Goal: Information Seeking & Learning: Learn about a topic

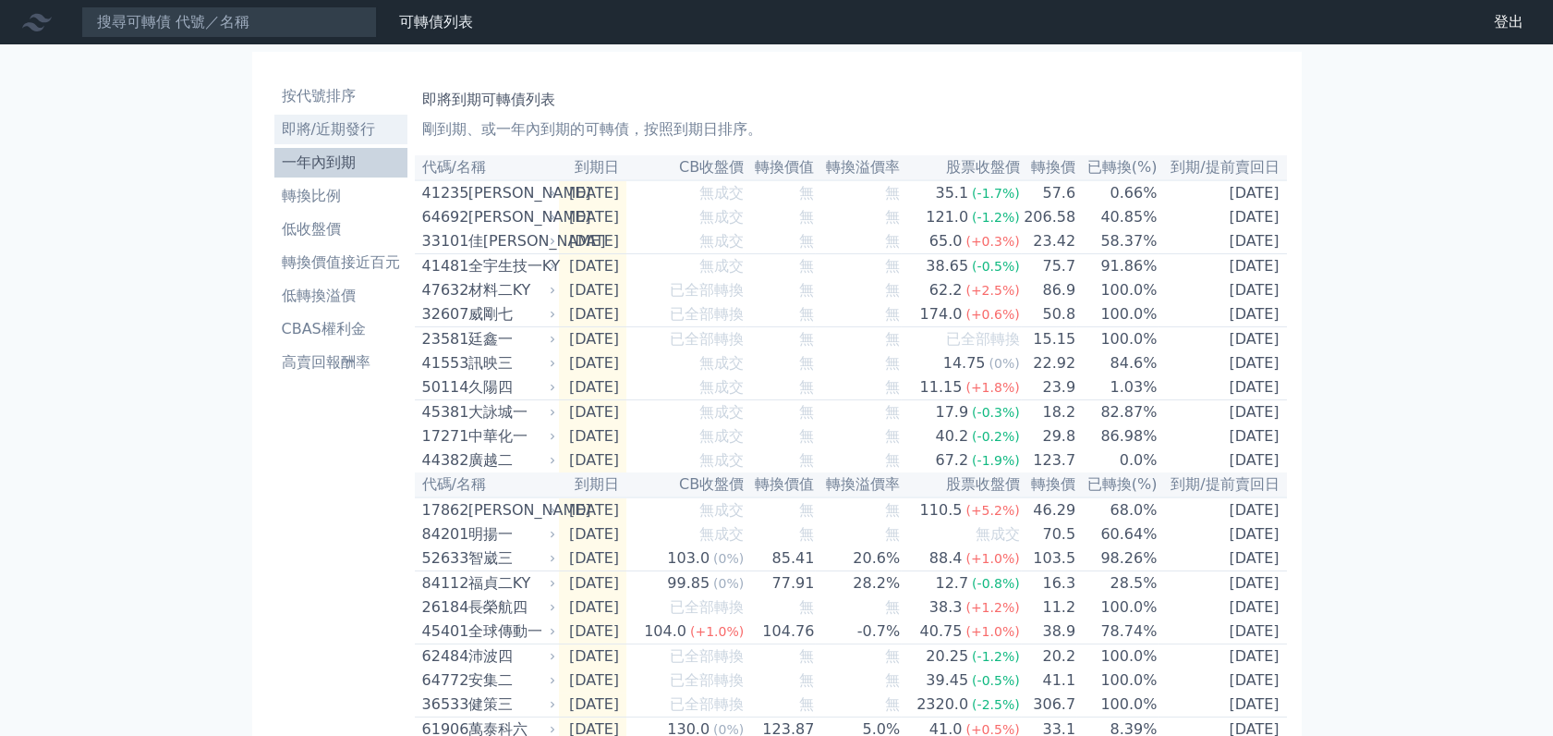
click at [343, 126] on li "即將/近期發行" at bounding box center [340, 129] width 133 height 22
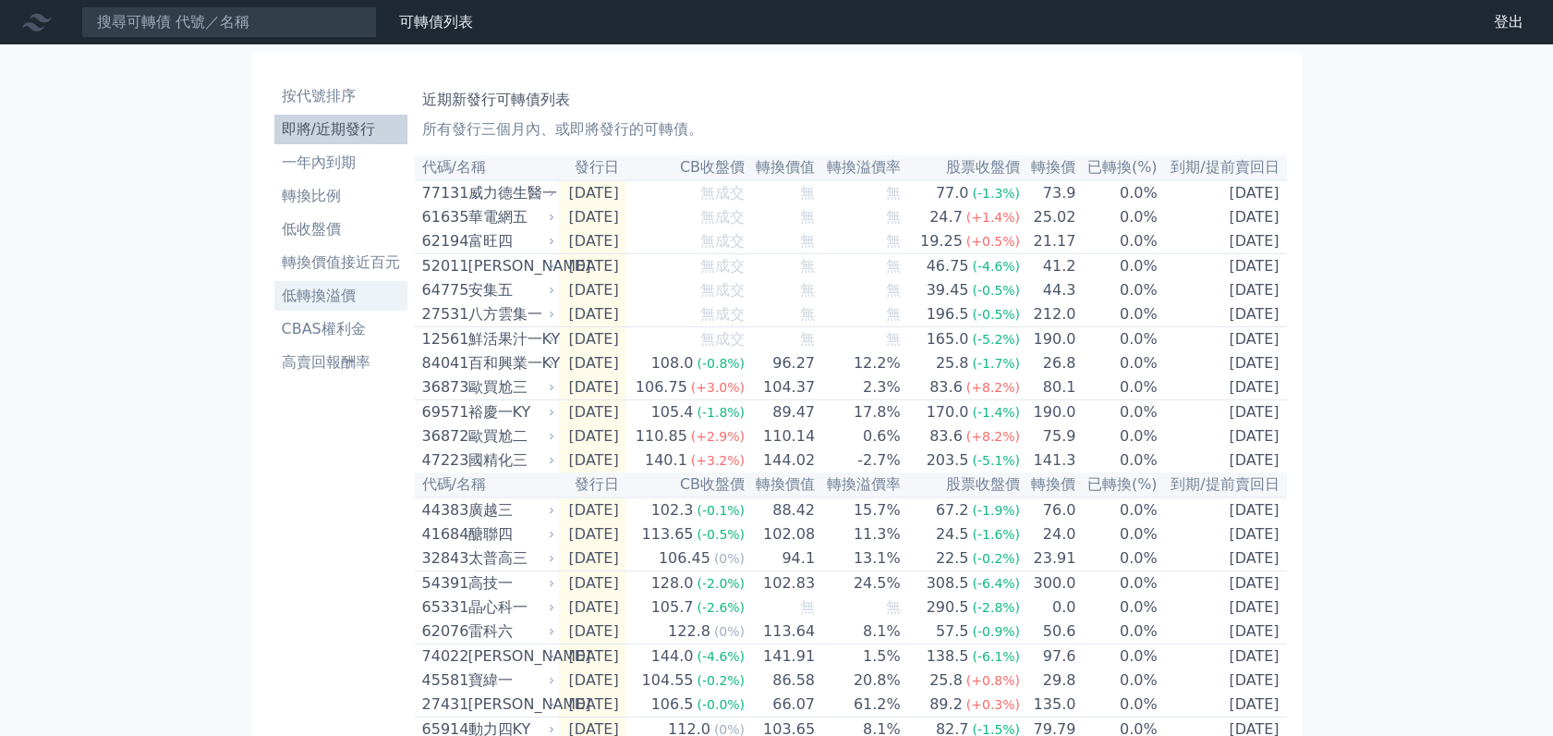
click at [336, 299] on li "低轉換溢價" at bounding box center [340, 296] width 133 height 22
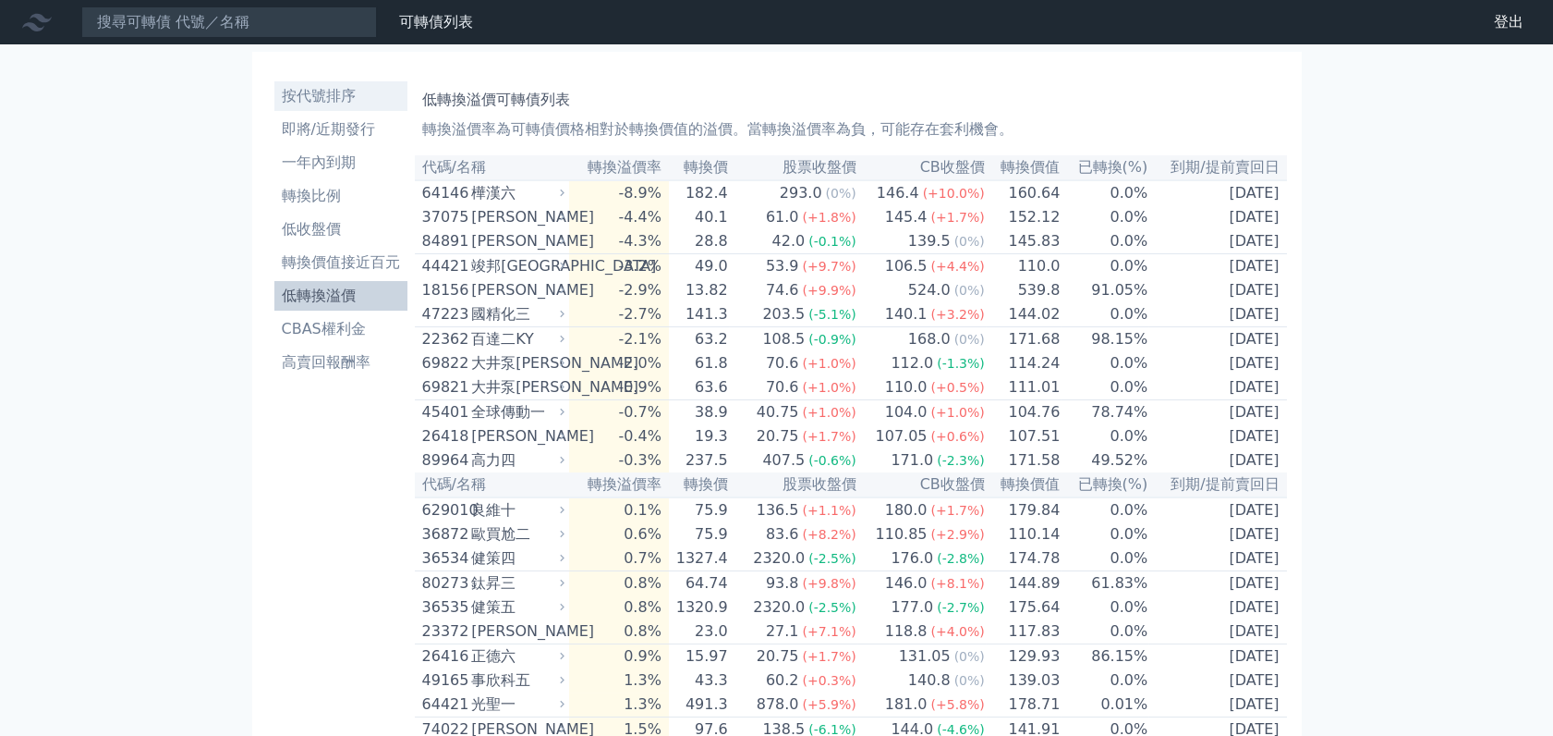
click at [323, 93] on li "按代號排序" at bounding box center [340, 96] width 133 height 22
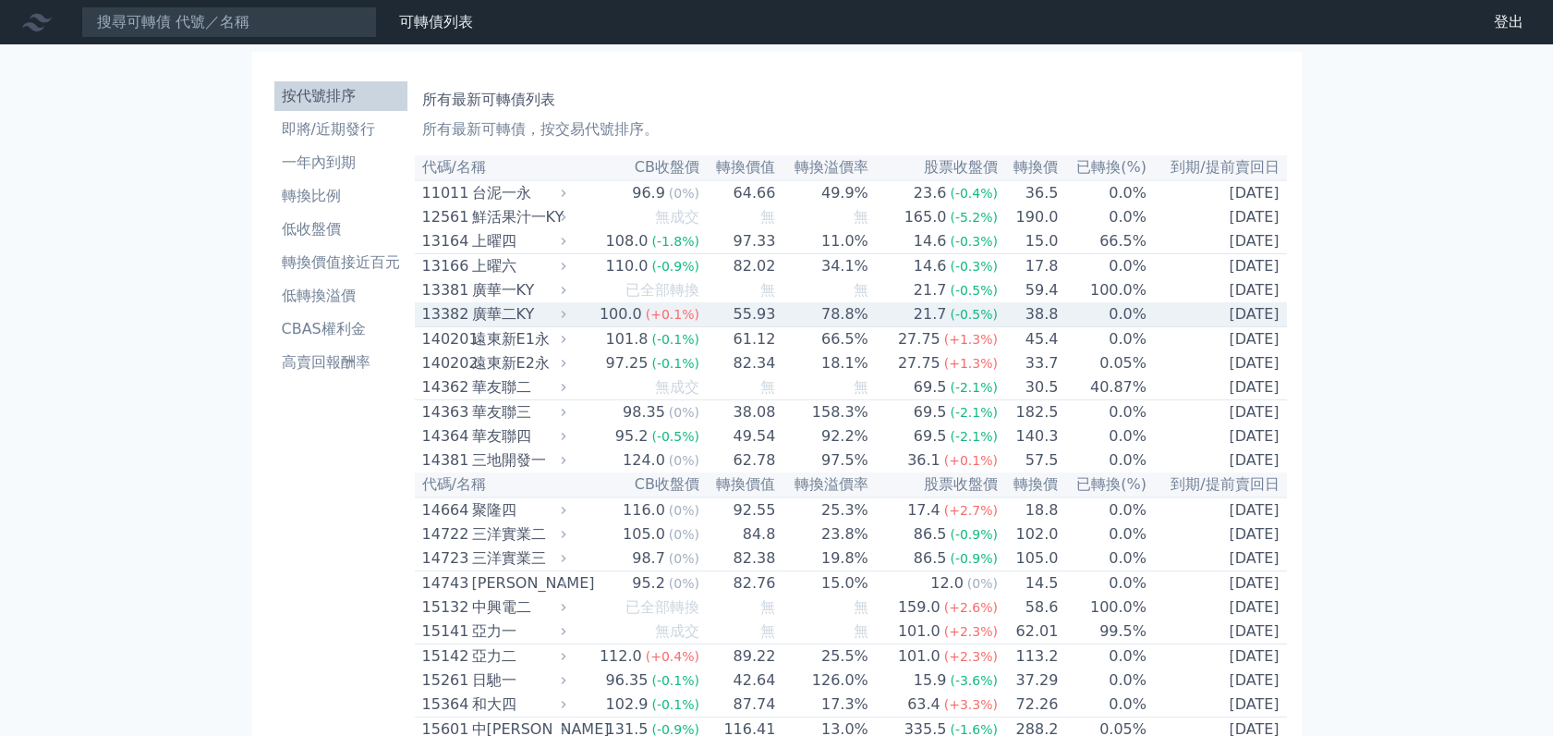
click at [1264, 327] on td "[DATE]" at bounding box center [1218, 314] width 140 height 25
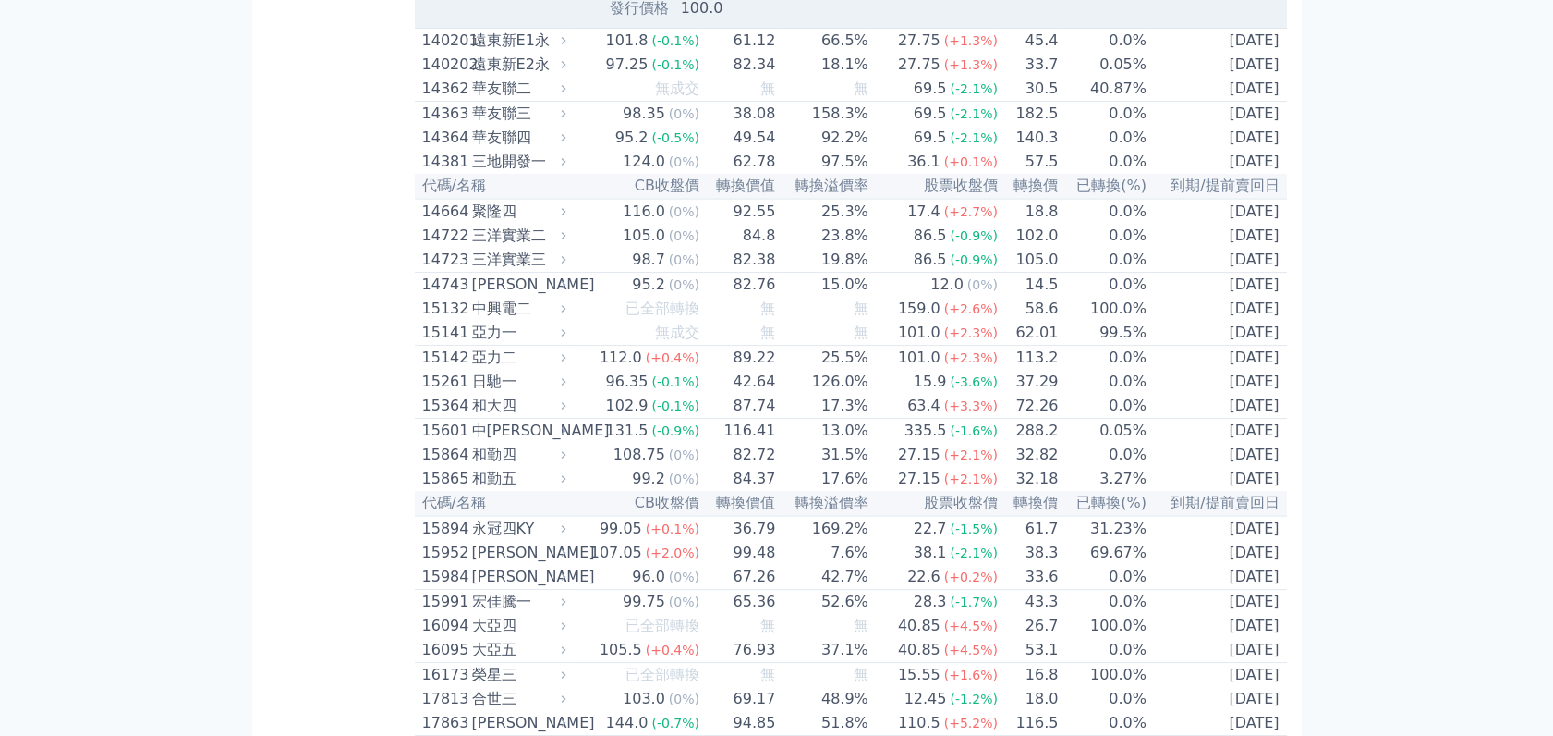
scroll to position [924, 0]
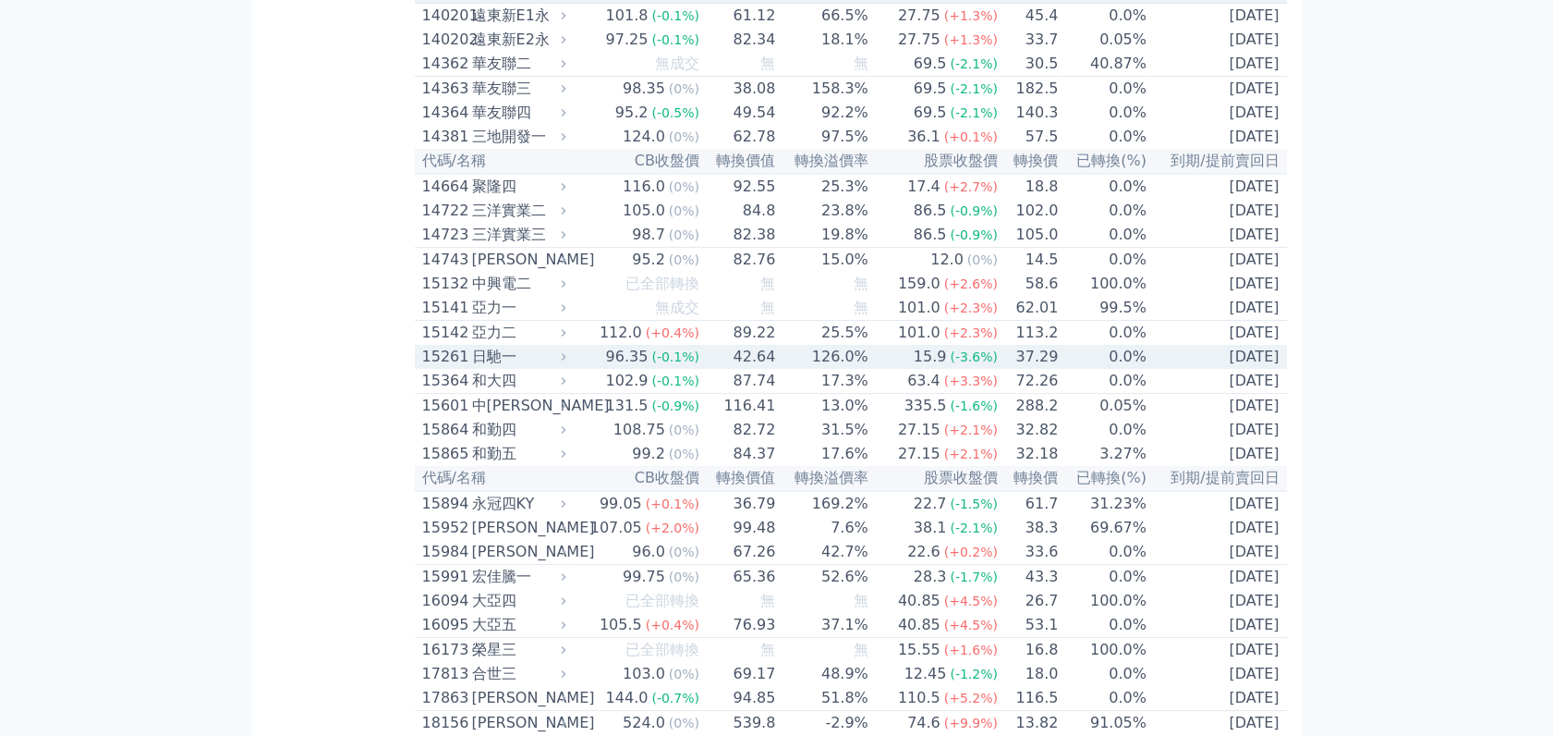
click at [1272, 369] on td "[DATE]" at bounding box center [1218, 357] width 140 height 24
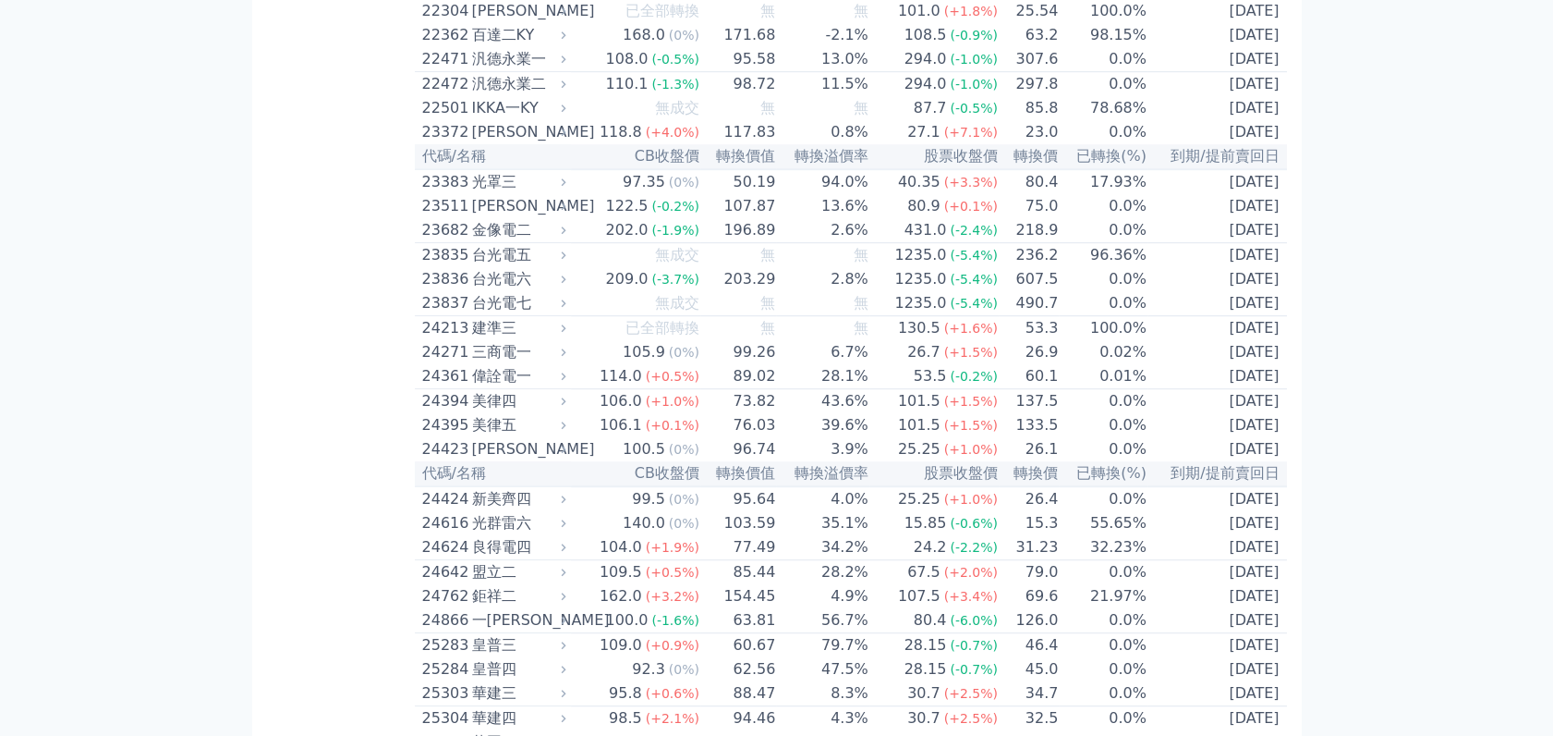
scroll to position [2566, 0]
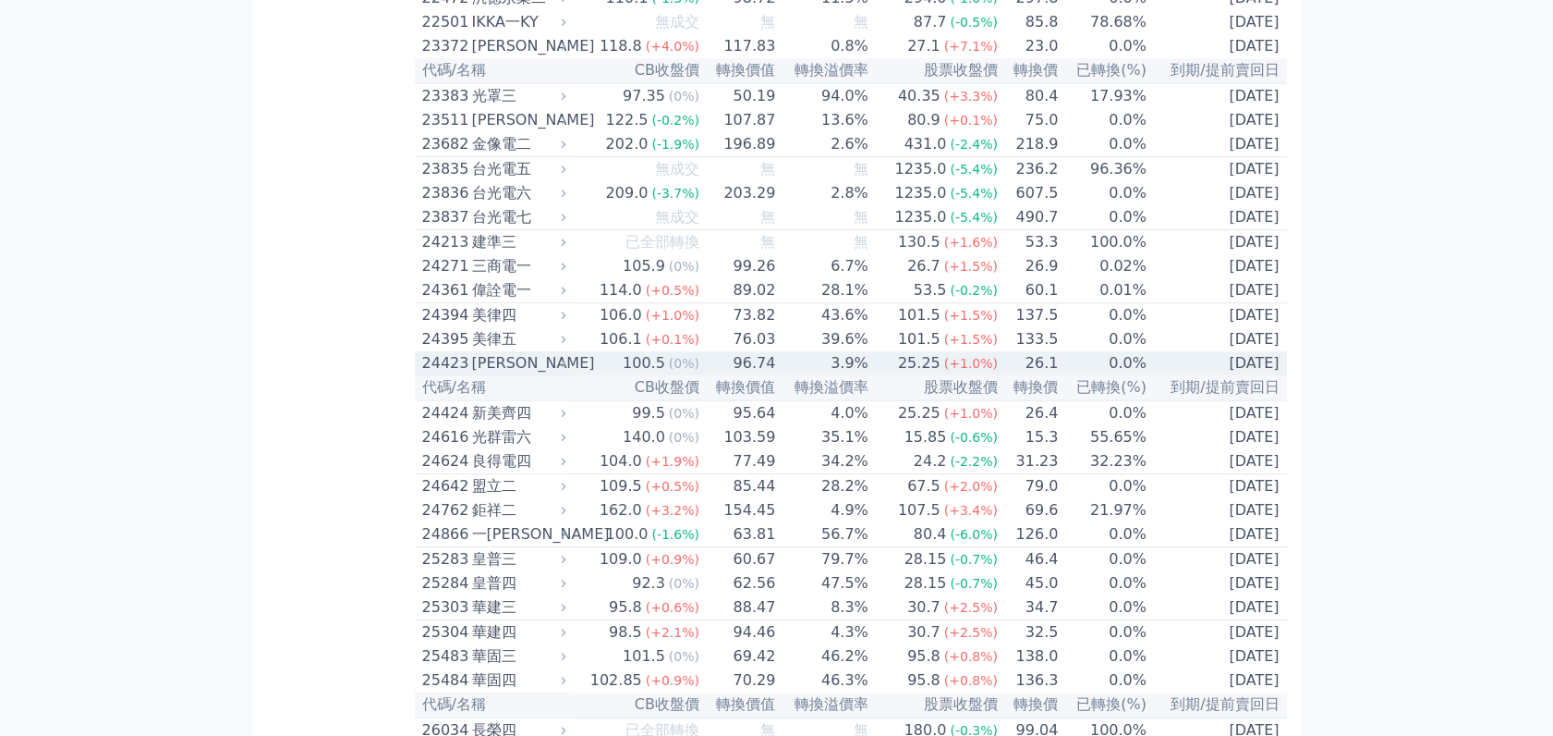
click at [1247, 375] on td "[DATE]" at bounding box center [1218, 363] width 140 height 24
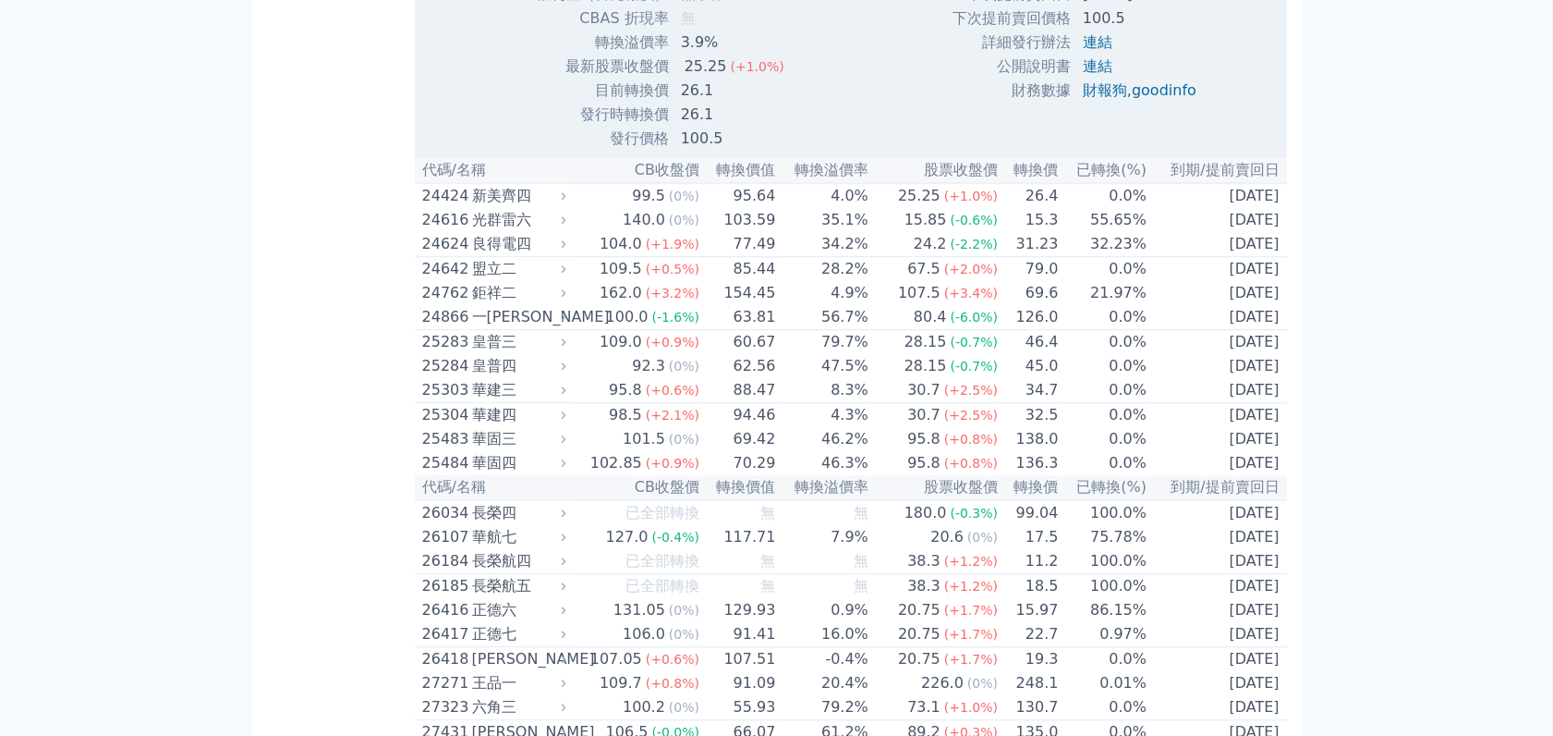
scroll to position [3388, 0]
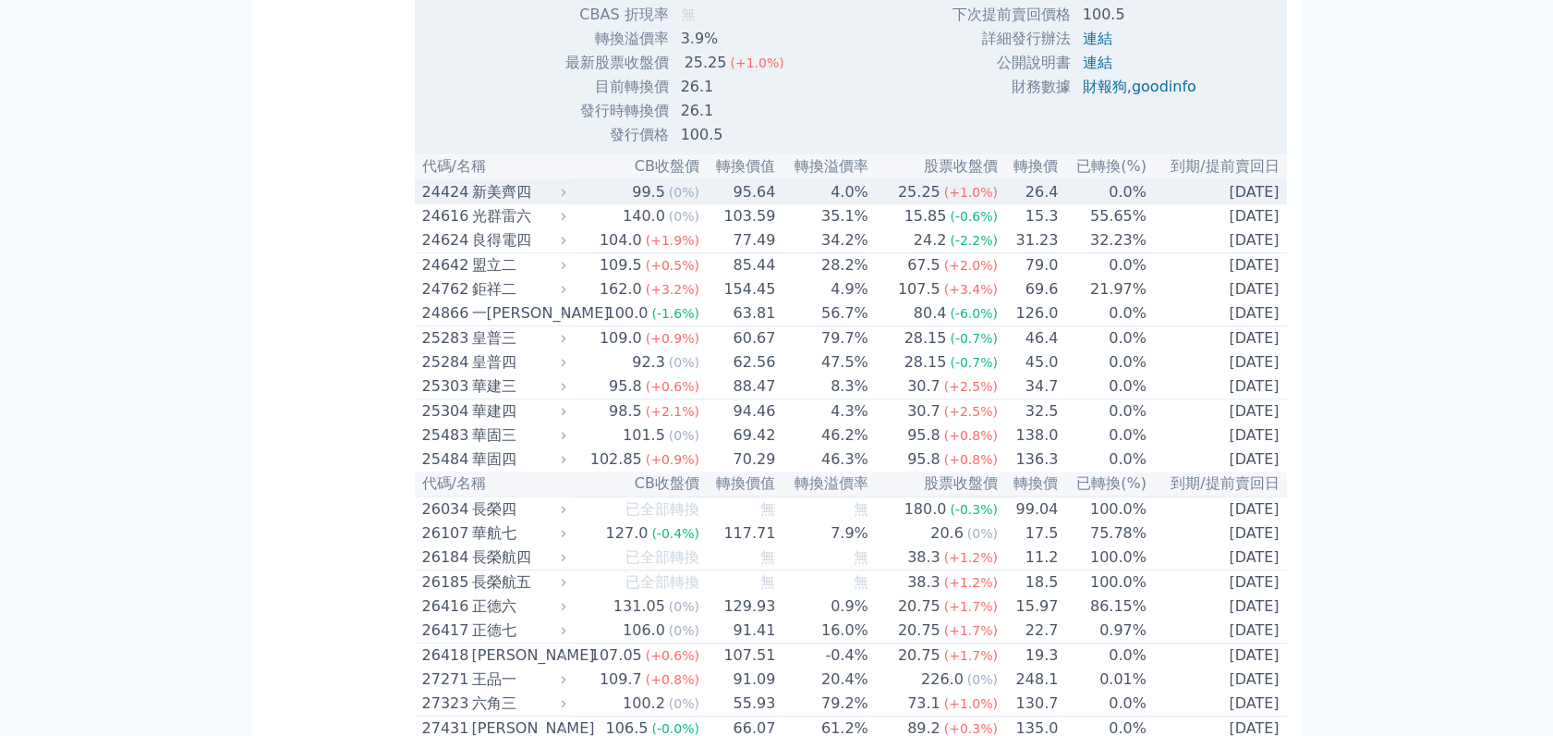
click at [1243, 204] on td "[DATE]" at bounding box center [1218, 191] width 140 height 25
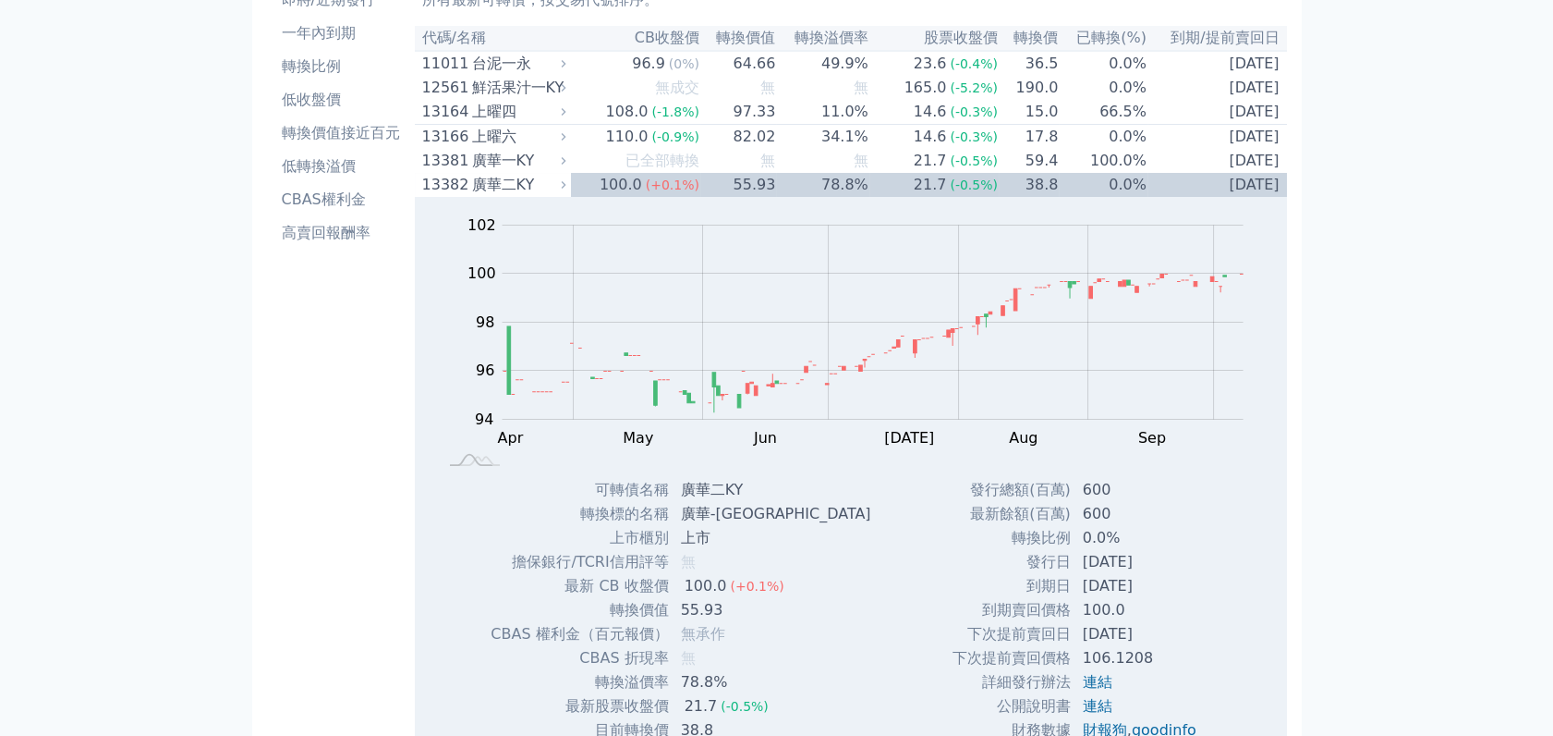
scroll to position [0, 0]
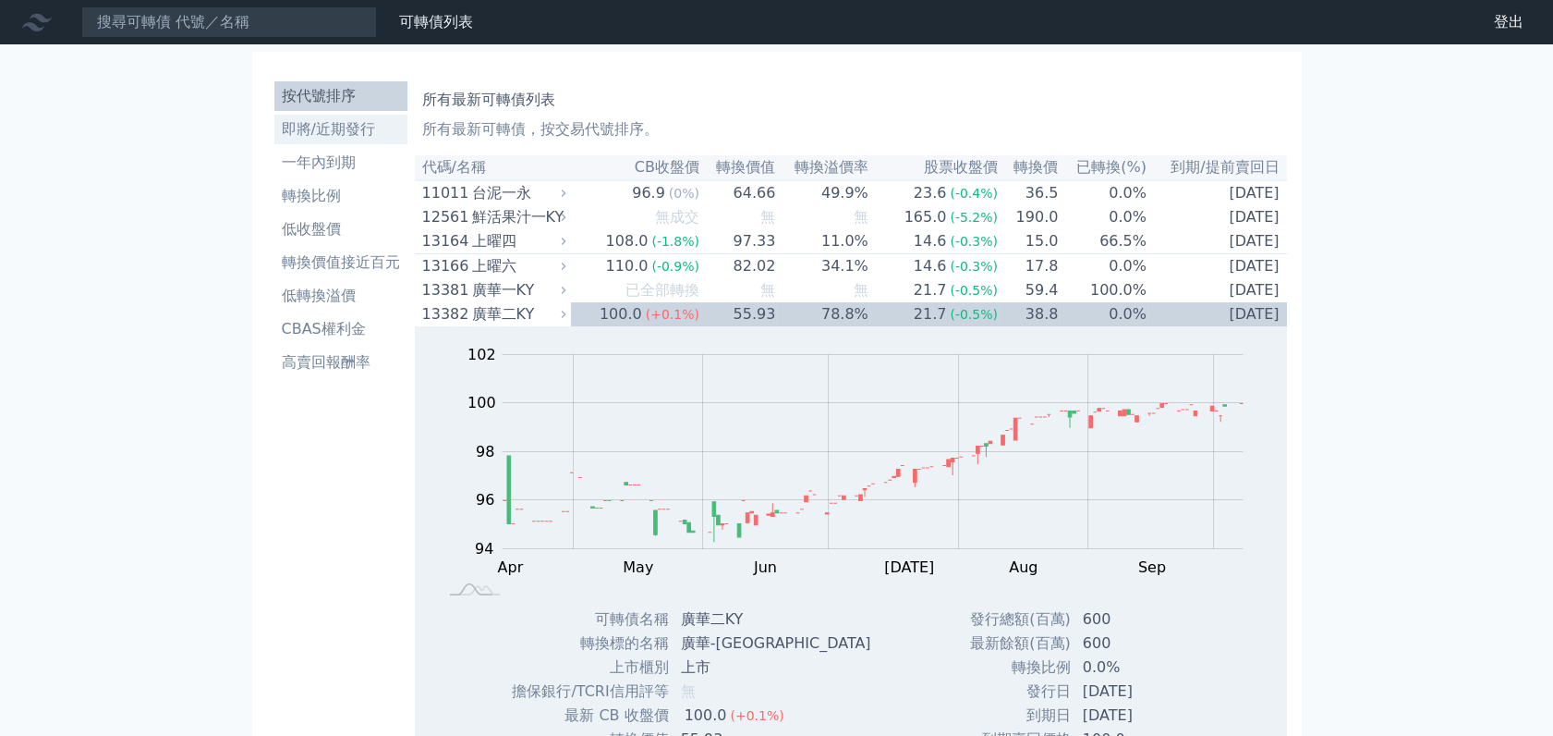
click at [335, 127] on li "即將/近期發行" at bounding box center [340, 129] width 133 height 22
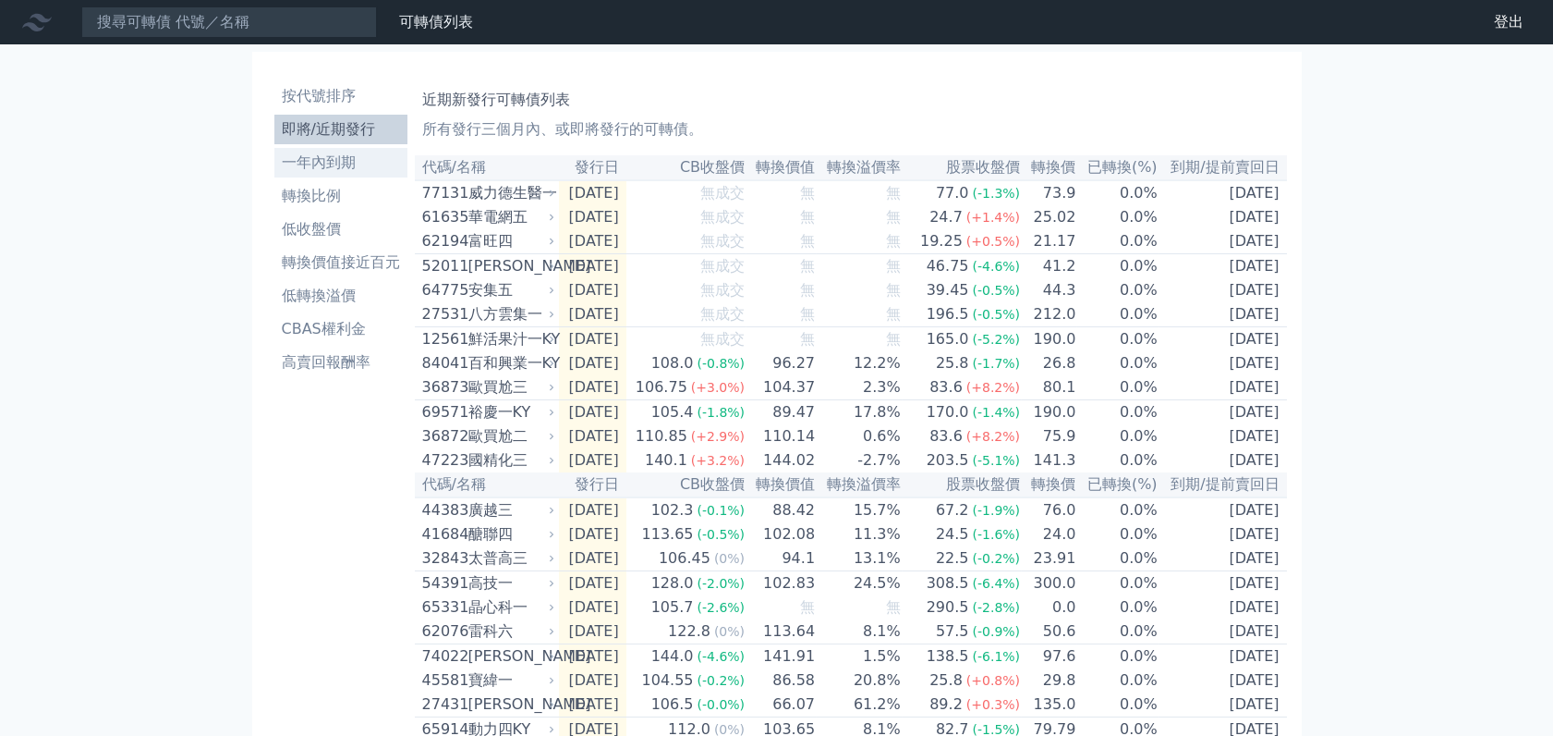
click at [358, 160] on li "一年內到期" at bounding box center [340, 163] width 133 height 22
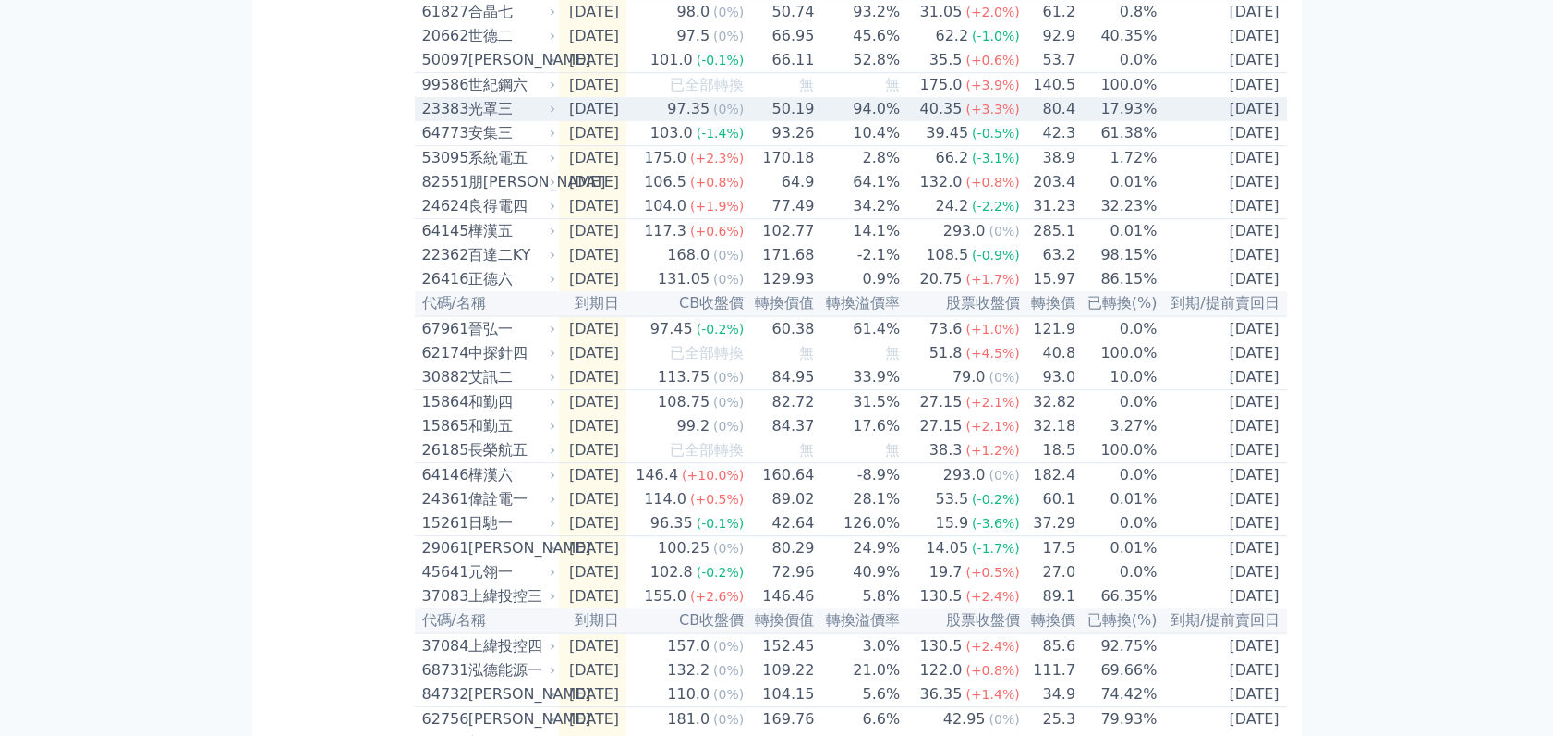
scroll to position [2364, 0]
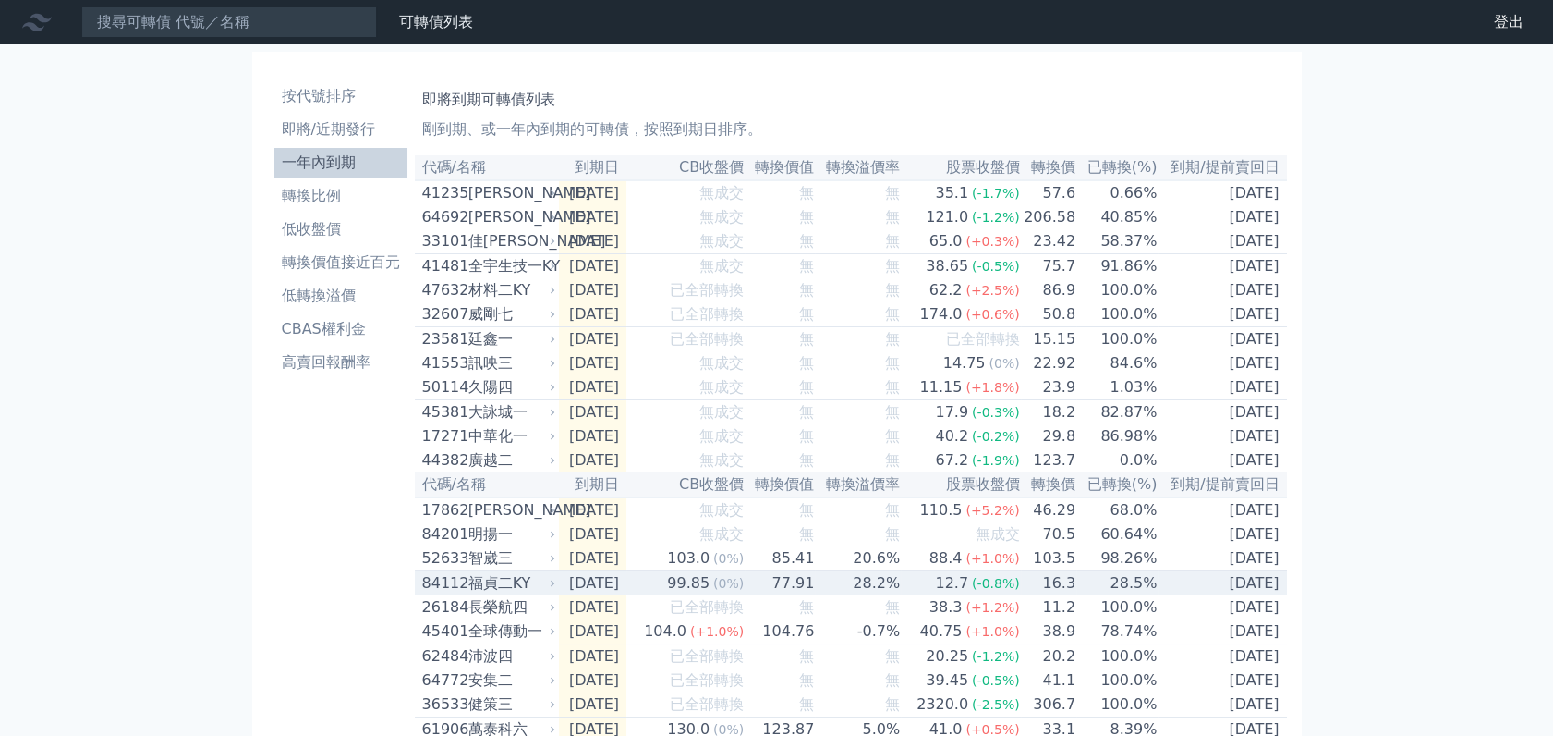
scroll to position [0, 0]
